Goal: Entertainment & Leisure: Consume media (video, audio)

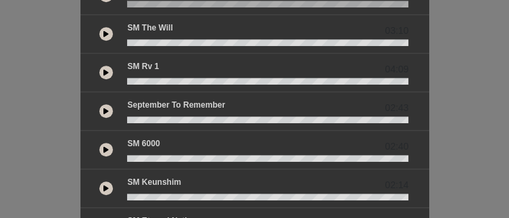
scroll to position [320, 0]
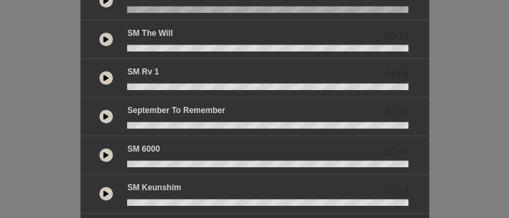
click at [99, 148] on button at bounding box center [106, 155] width 14 height 14
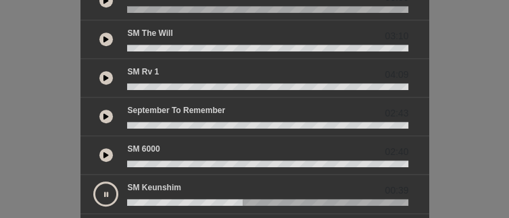
click at [93, 181] on button at bounding box center [105, 193] width 25 height 25
click at [99, 187] on button at bounding box center [106, 194] width 14 height 14
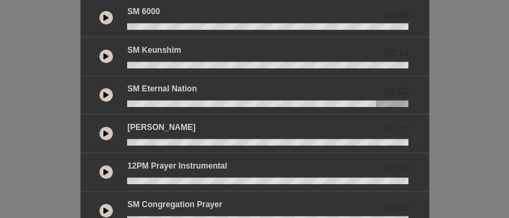
scroll to position [466, 0]
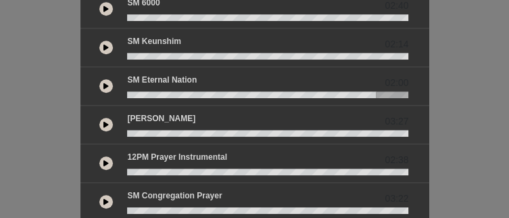
click at [99, 79] on button at bounding box center [106, 86] width 14 height 14
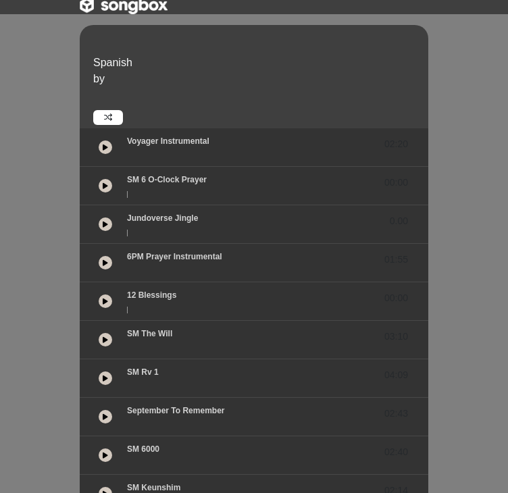
scroll to position [0, 0]
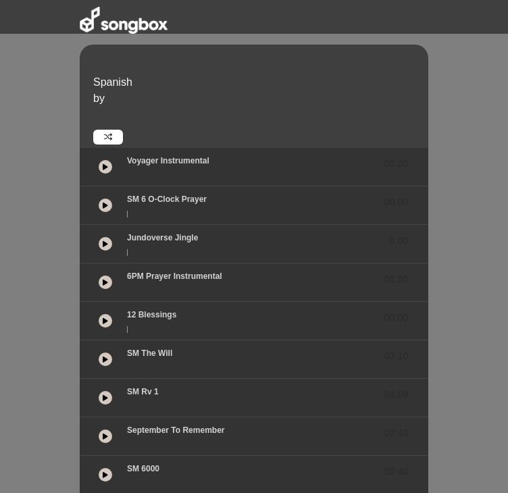
click at [108, 171] on button at bounding box center [106, 167] width 14 height 14
click at [106, 203] on icon at bounding box center [105, 206] width 4 height 7
click at [107, 217] on icon at bounding box center [105, 282] width 5 height 7
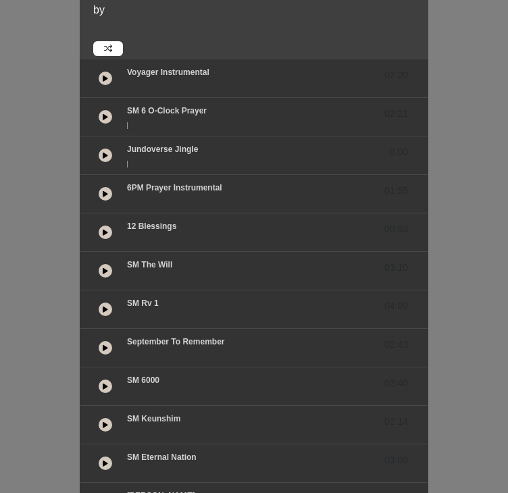
scroll to position [89, 0]
click at [107, 217] on icon at bounding box center [105, 386] width 5 height 7
click at [106, 158] on icon at bounding box center [105, 154] width 5 height 7
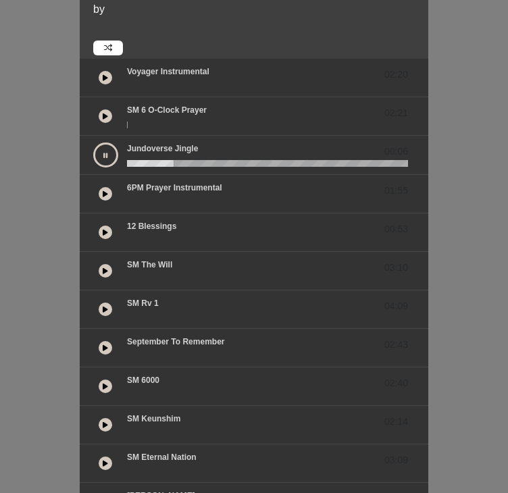
click at [103, 195] on icon at bounding box center [105, 194] width 5 height 7
click at [105, 195] on icon at bounding box center [105, 193] width 5 height 7
click at [107, 217] on button at bounding box center [105, 270] width 25 height 25
